Goal: Task Accomplishment & Management: Use online tool/utility

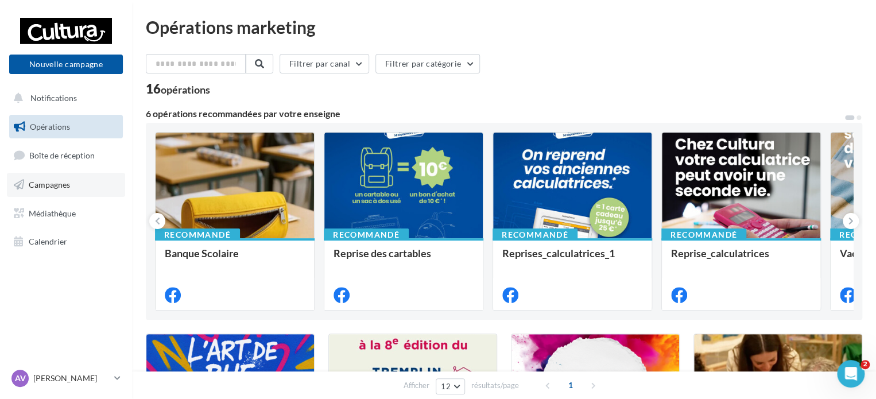
click at [63, 185] on span "Campagnes" at bounding box center [49, 185] width 41 height 10
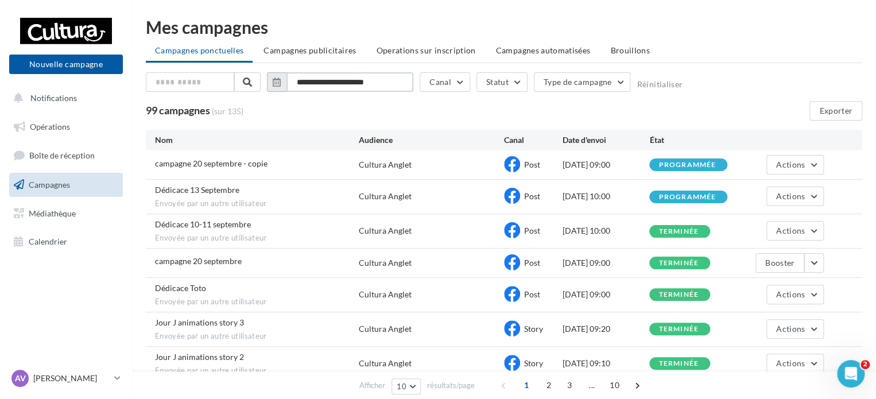
click at [306, 81] on input "**********" at bounding box center [350, 82] width 127 height 20
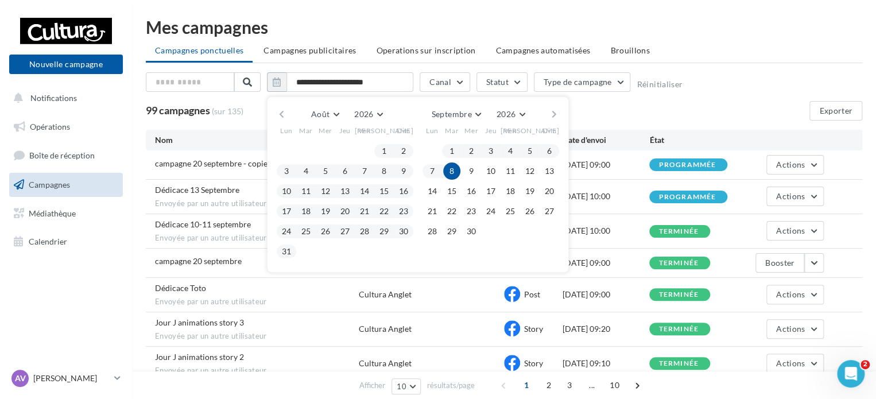
click at [277, 114] on button "button" at bounding box center [282, 114] width 10 height 16
click at [325, 145] on button "1" at bounding box center [325, 150] width 17 height 17
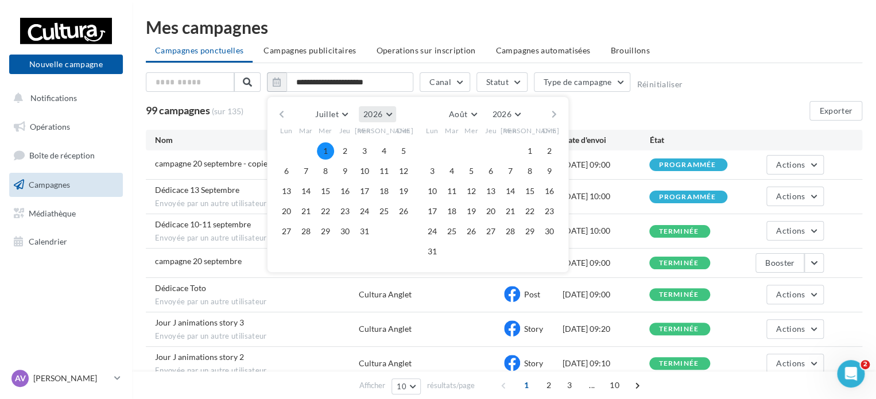
click at [380, 121] on button "2026" at bounding box center [377, 114] width 37 height 16
click at [355, 183] on button "2024" at bounding box center [356, 187] width 80 height 21
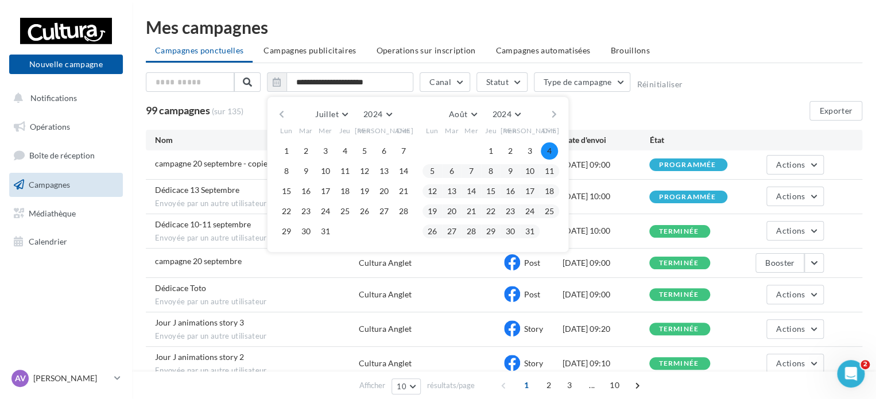
click at [616, 114] on div "99 campagnes (sur 135) Exporter" at bounding box center [504, 111] width 717 height 20
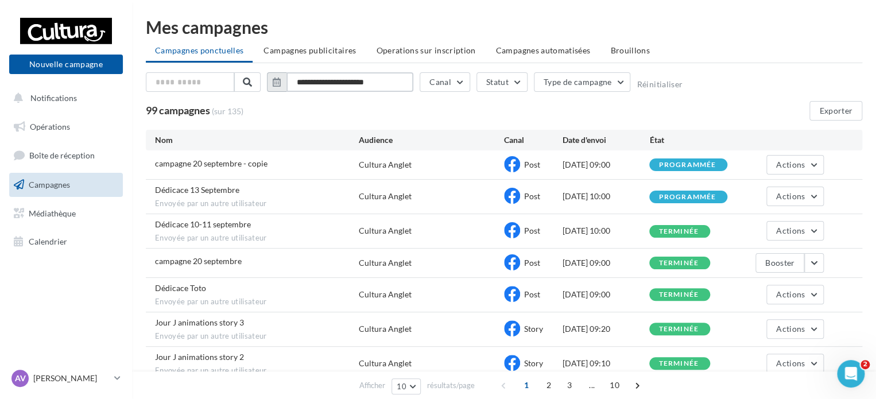
click at [388, 90] on input "**********" at bounding box center [350, 82] width 127 height 20
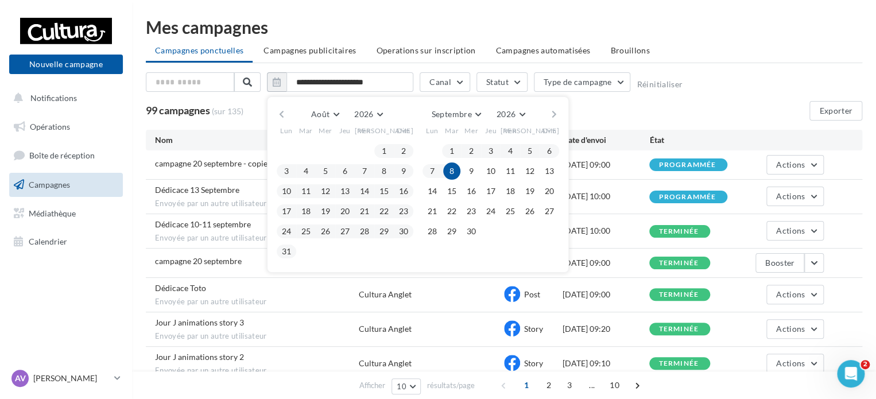
click at [287, 114] on div "Août Janvier Février Mars Avril Mai Juin Juillet Août Septembre Octobre Novembr…" at bounding box center [418, 114] width 262 height 16
click at [280, 114] on button "button" at bounding box center [282, 114] width 10 height 16
click at [384, 110] on button "2026" at bounding box center [377, 114] width 37 height 16
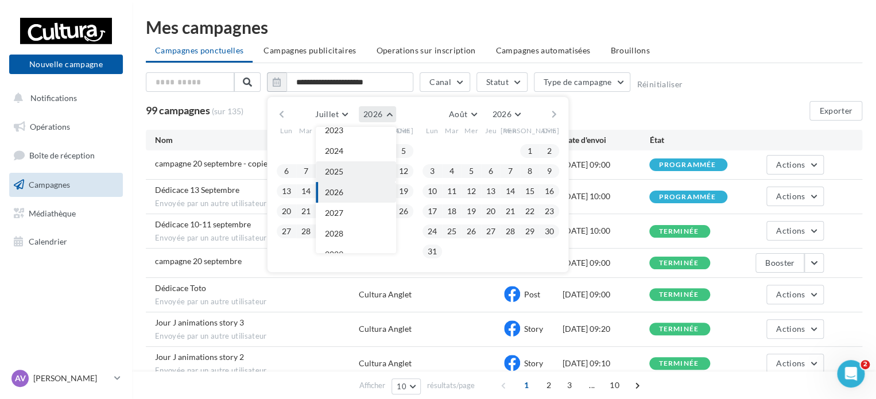
scroll to position [67, 0]
click at [354, 172] on button "2024" at bounding box center [356, 178] width 80 height 21
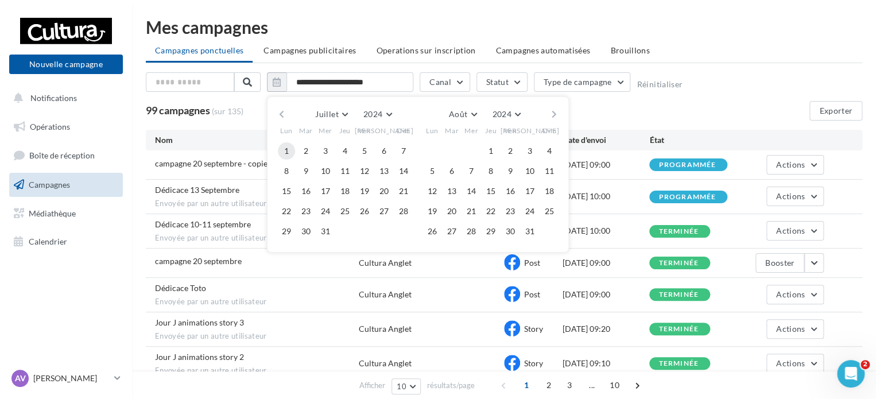
click at [289, 154] on button "1" at bounding box center [286, 150] width 17 height 17
click at [527, 229] on button "31" at bounding box center [529, 231] width 17 height 17
type input "**********"
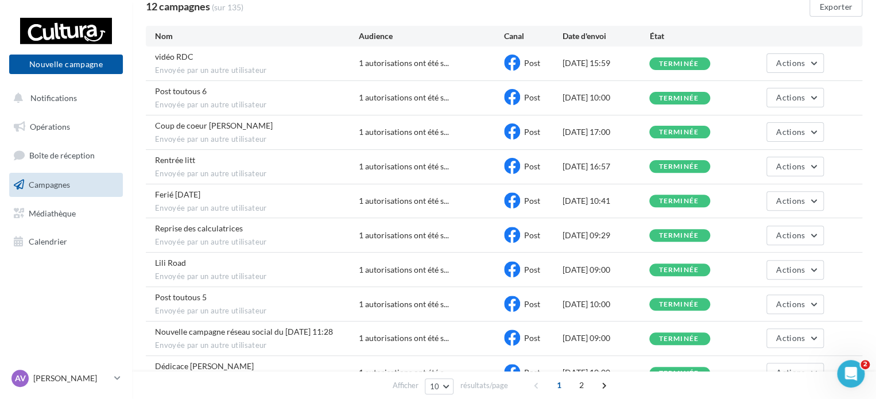
scroll to position [173, 0]
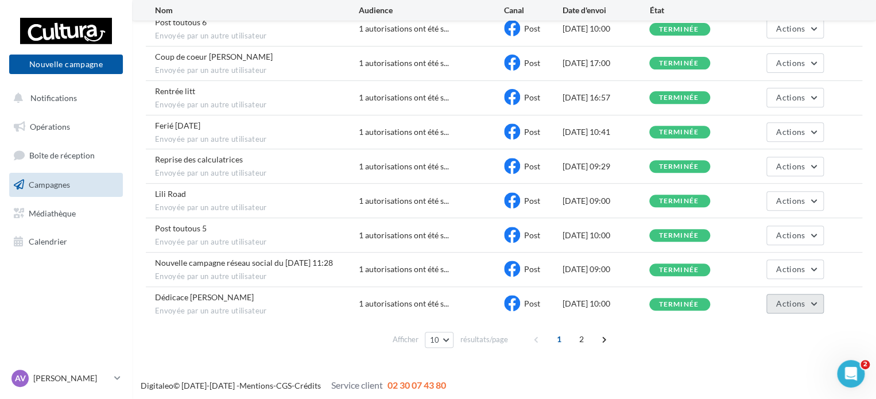
click at [775, 300] on button "Actions" at bounding box center [795, 304] width 57 height 20
click at [584, 332] on span "2" at bounding box center [581, 339] width 18 height 18
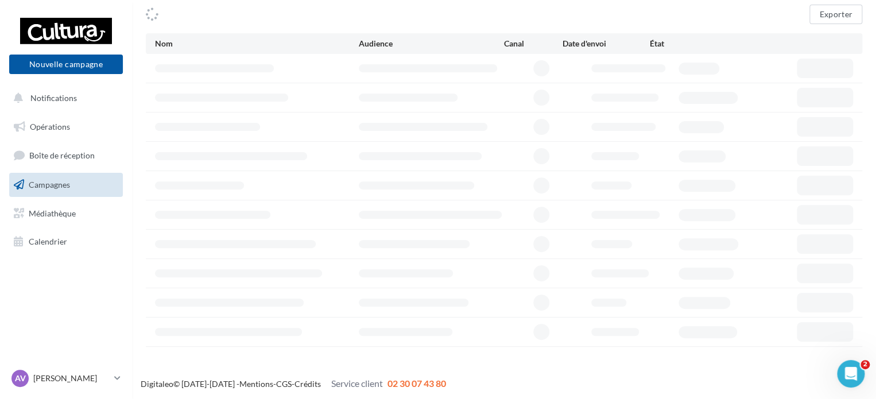
scroll to position [0, 0]
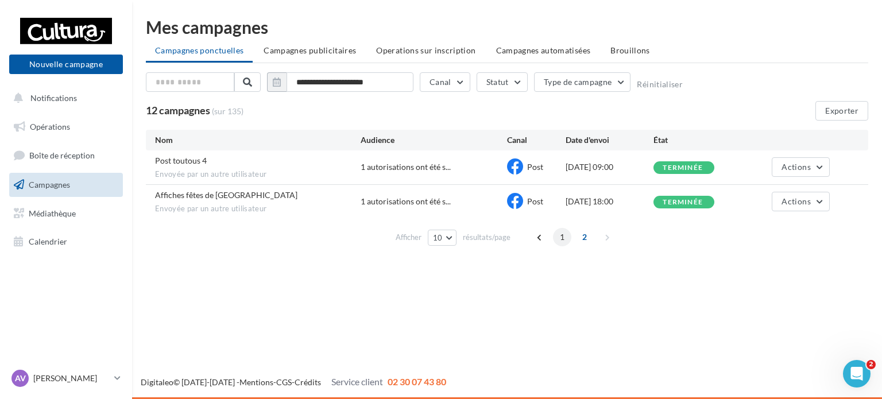
click at [566, 237] on span "1" at bounding box center [562, 237] width 18 height 18
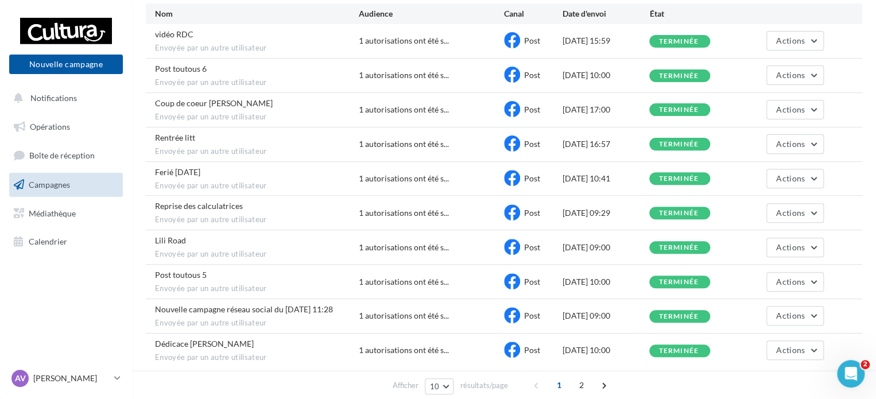
scroll to position [173, 0]
